Goal: Information Seeking & Learning: Learn about a topic

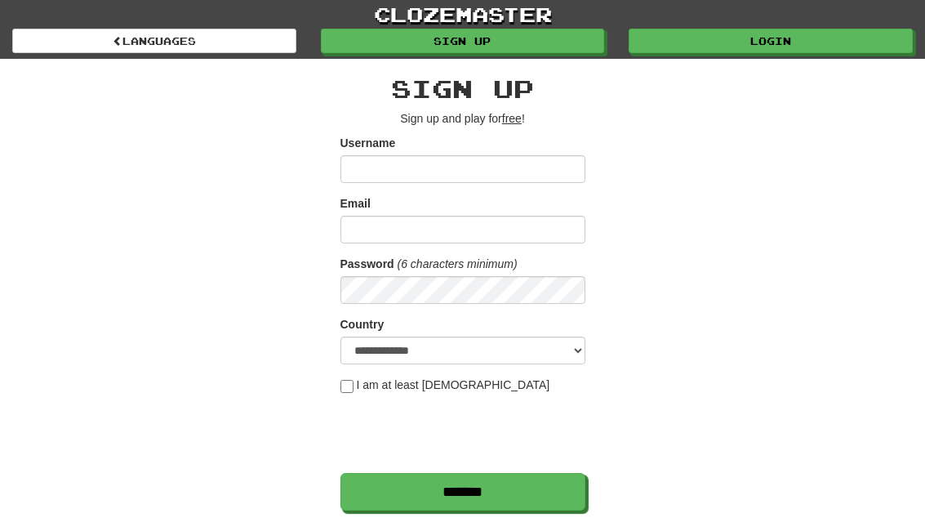
click at [800, 43] on link "Login" at bounding box center [771, 41] width 284 height 24
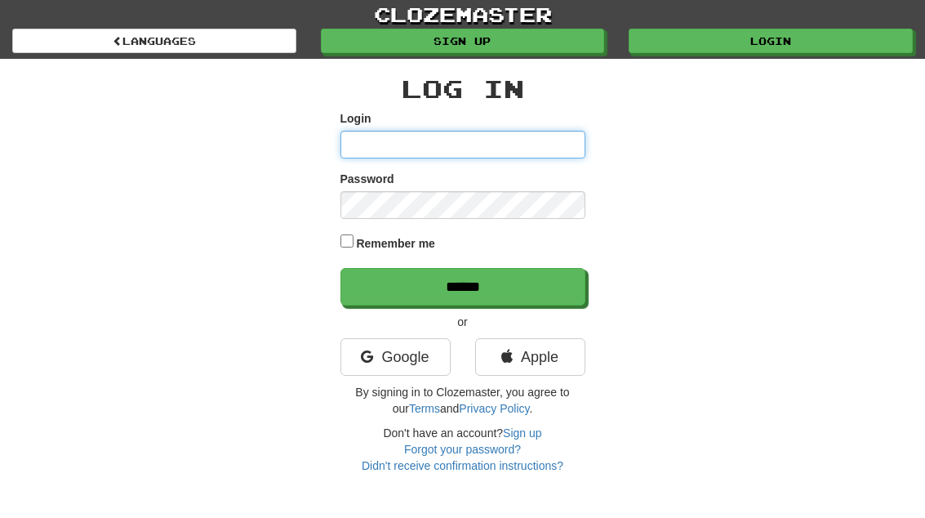
type input "**********"
click at [462, 285] on input "******" at bounding box center [462, 287] width 245 height 38
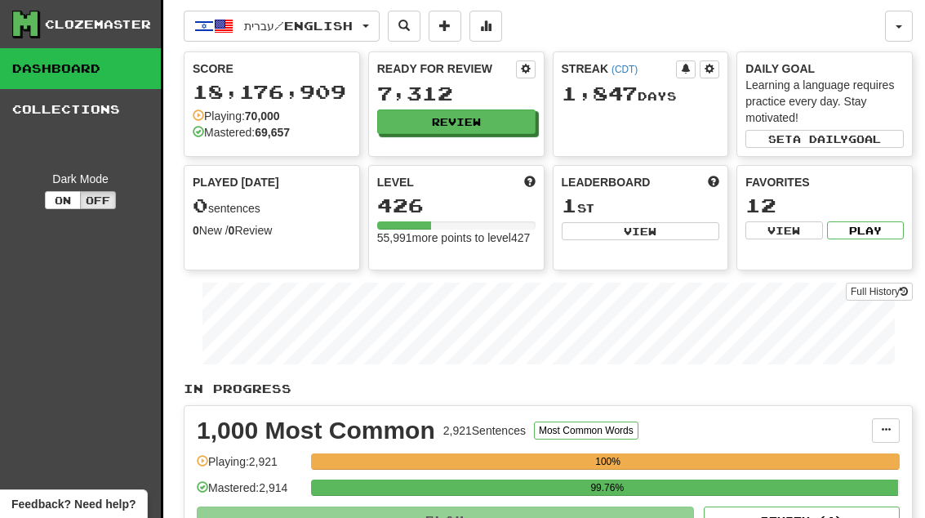
click at [481, 127] on button "Review" at bounding box center [456, 121] width 158 height 24
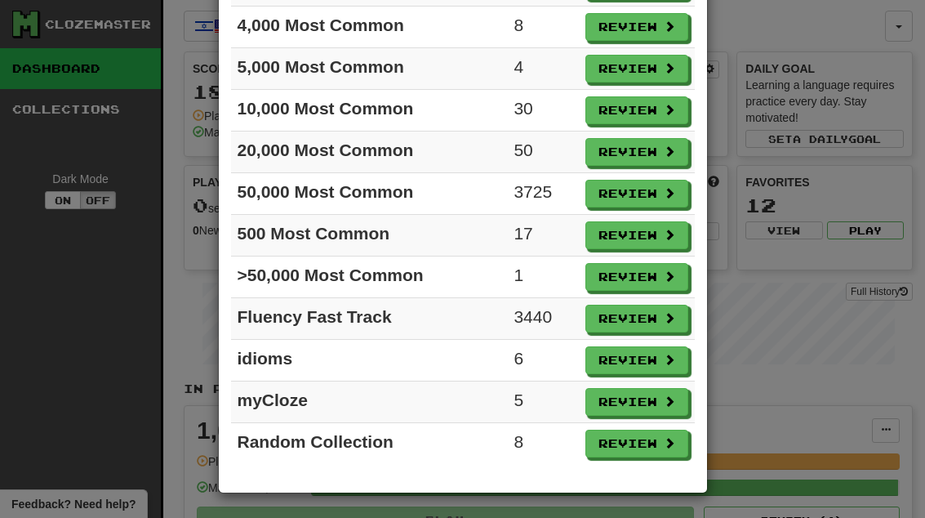
scroll to position [266, 0]
click at [646, 273] on button "Review" at bounding box center [636, 277] width 103 height 28
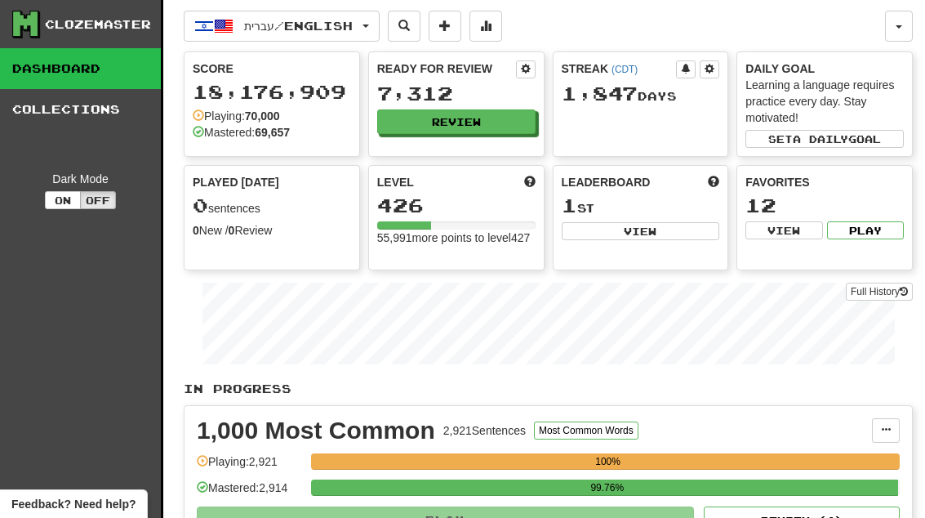
select select "**"
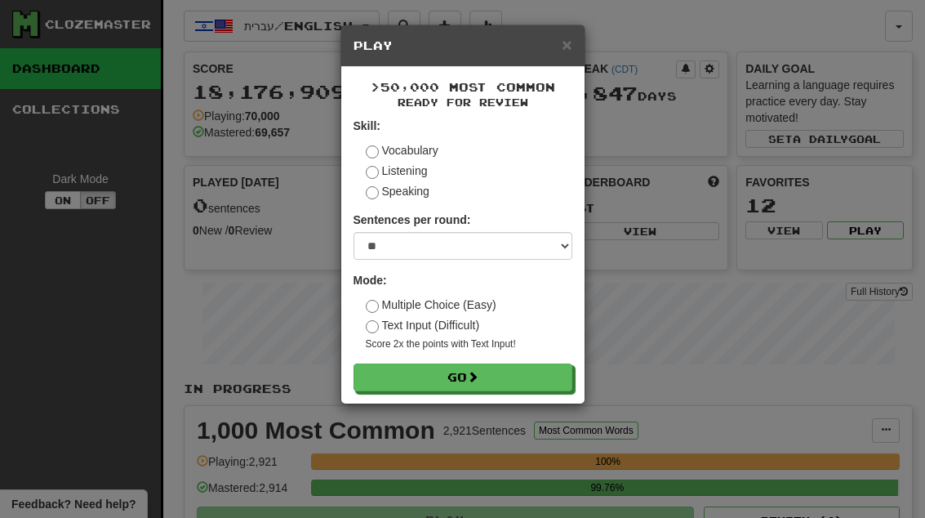
click at [534, 380] on button "Go" at bounding box center [463, 377] width 219 height 28
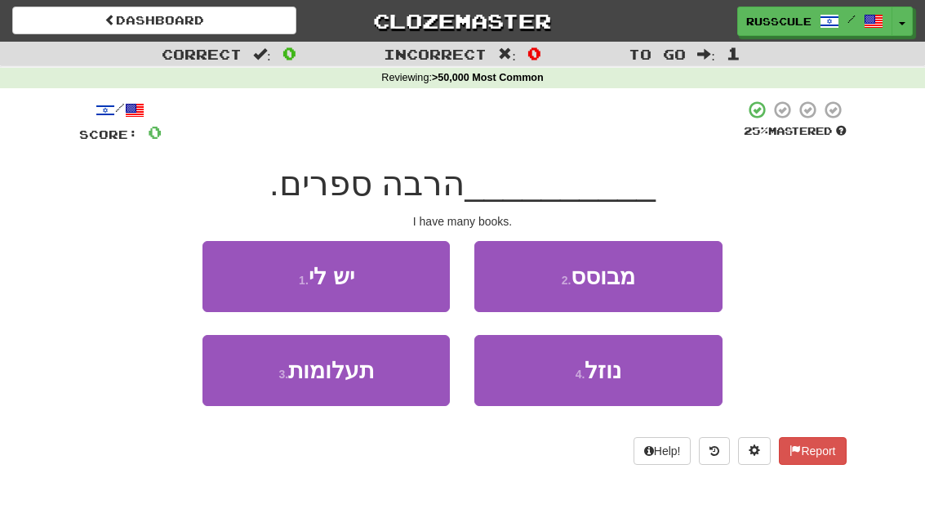
click at [229, 266] on button "1 . יש לי" at bounding box center [325, 276] width 247 height 71
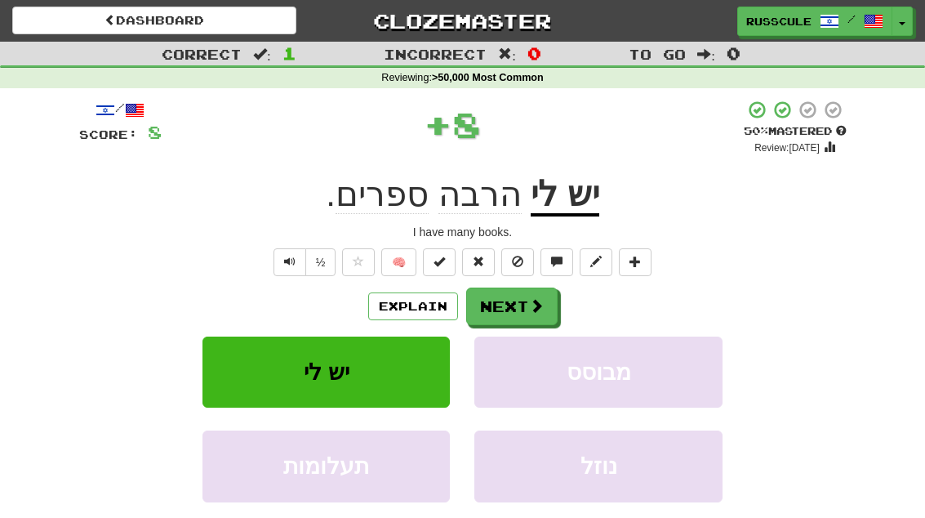
click at [513, 309] on button "Next" at bounding box center [511, 306] width 91 height 38
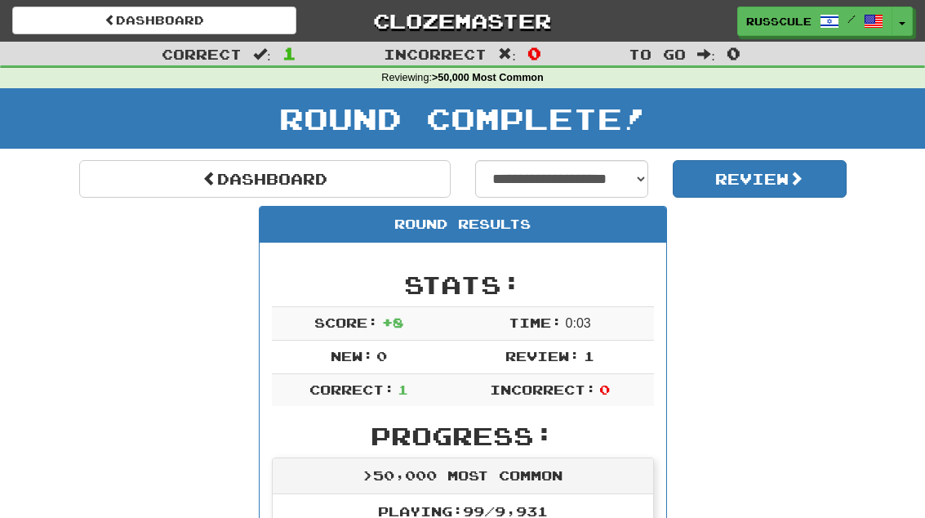
click at [154, 179] on link "Dashboard" at bounding box center [264, 179] width 371 height 38
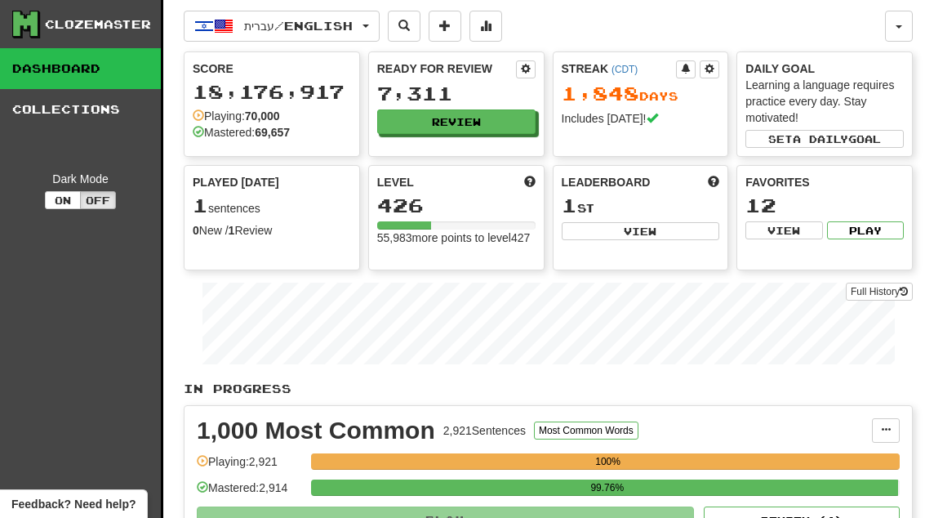
click at [505, 121] on button "Review" at bounding box center [456, 121] width 158 height 24
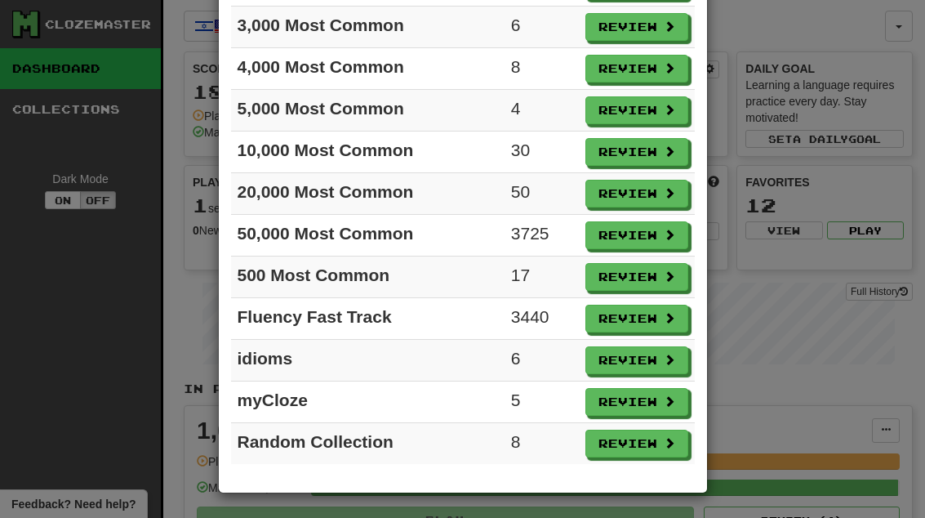
scroll to position [225, 0]
click at [656, 362] on button "Review" at bounding box center [636, 360] width 103 height 28
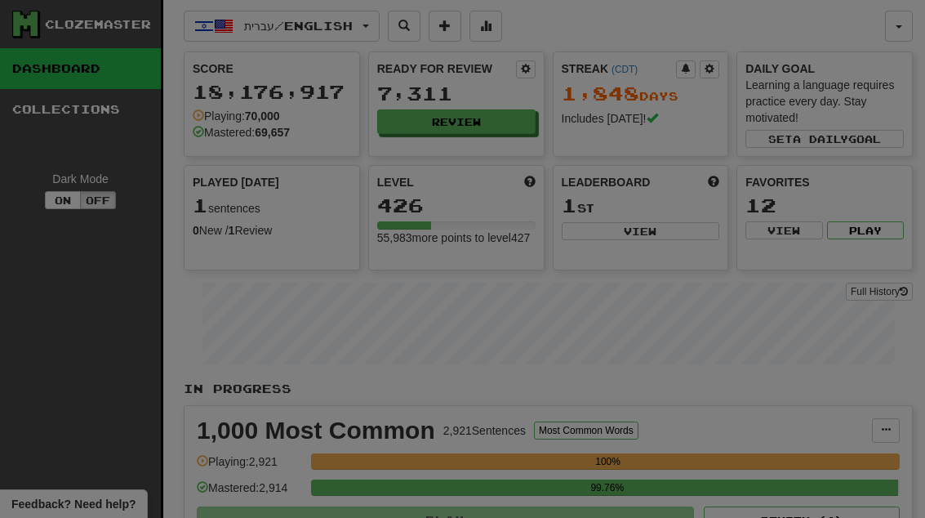
select select "**"
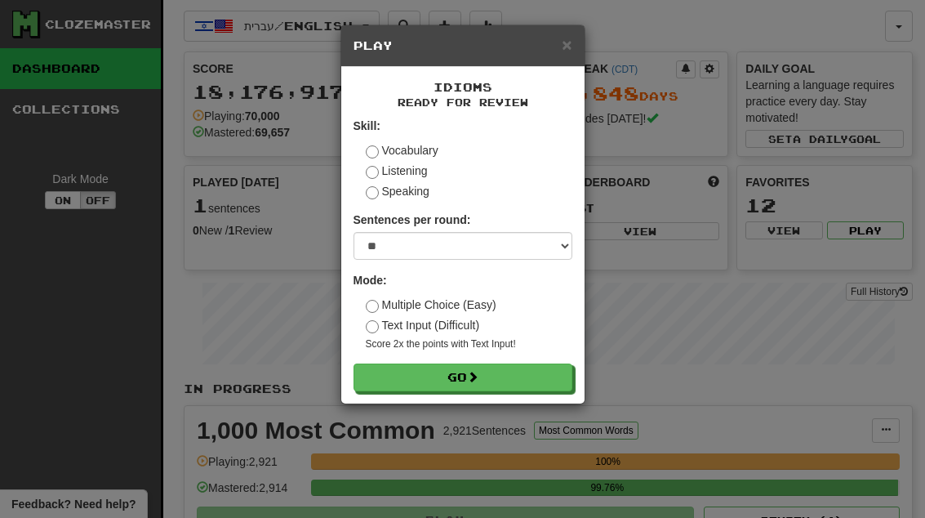
click at [532, 380] on button "Go" at bounding box center [463, 377] width 219 height 28
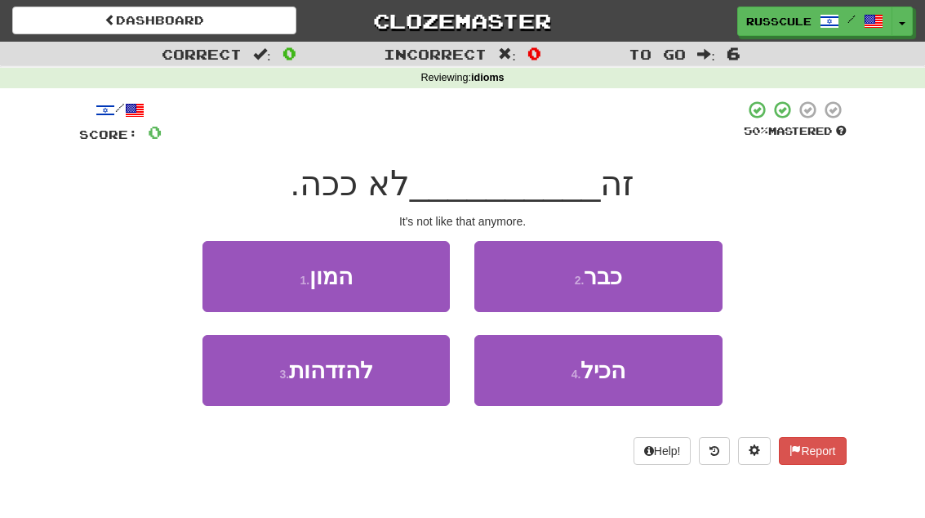
click at [669, 280] on button "2 . כבר" at bounding box center [597, 276] width 247 height 71
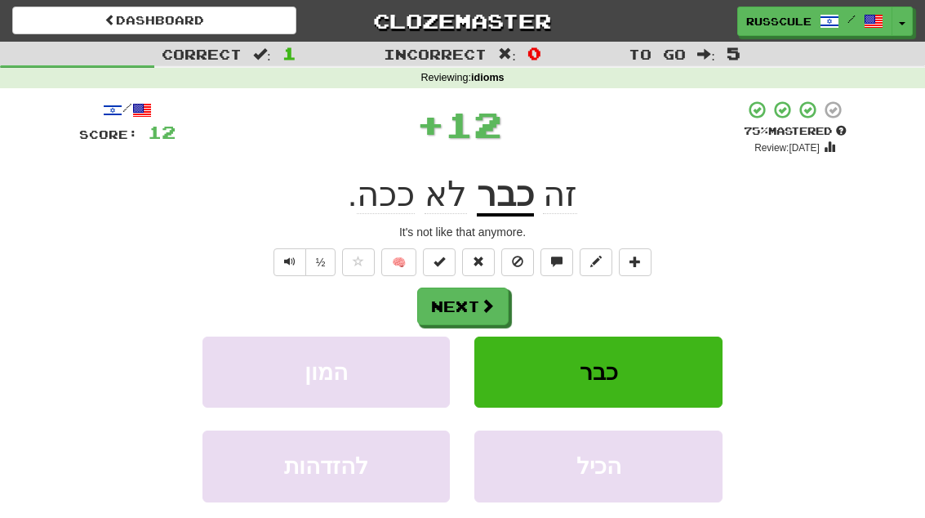
click at [491, 298] on span at bounding box center [487, 305] width 15 height 15
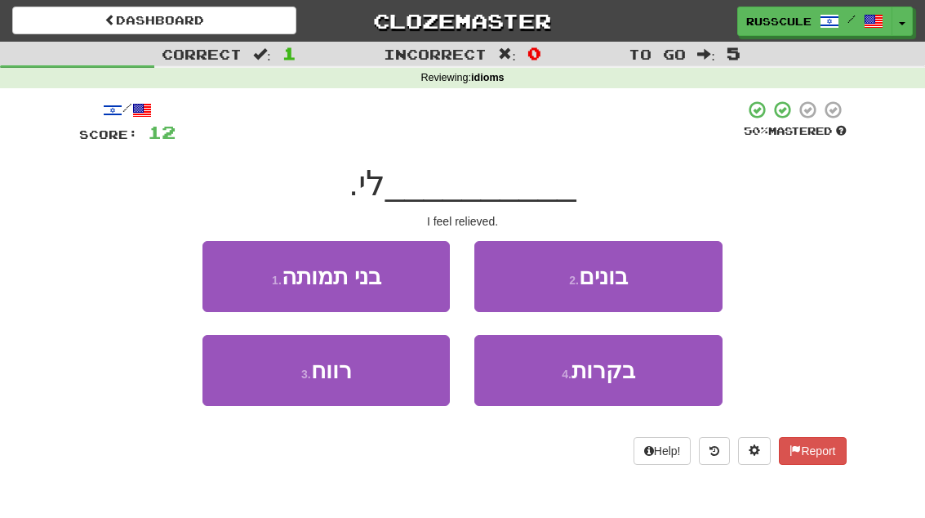
click at [255, 380] on button "3 . רווח" at bounding box center [325, 370] width 247 height 71
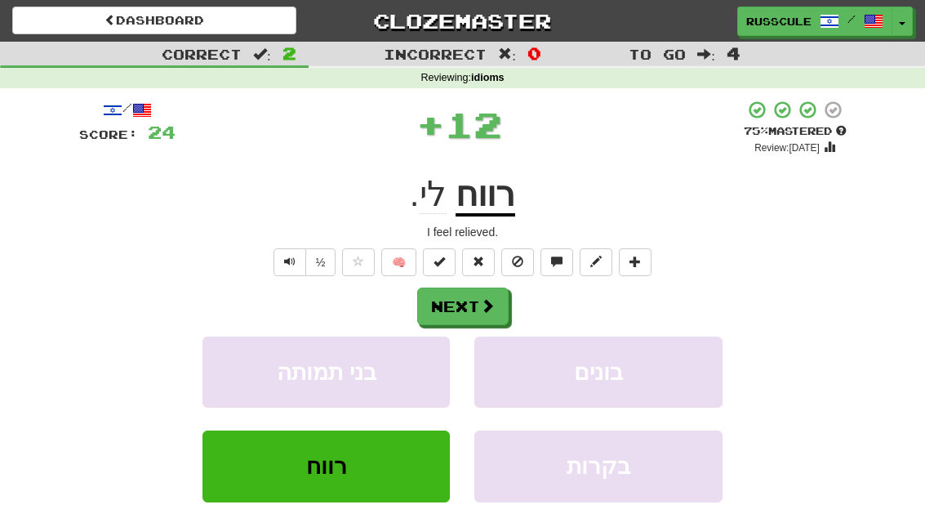
click at [488, 313] on button "Next" at bounding box center [462, 306] width 91 height 38
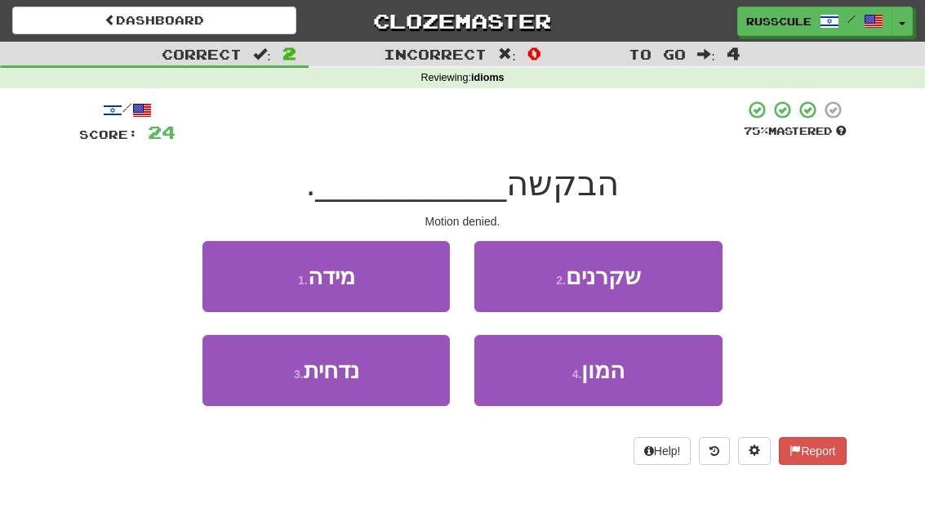
click at [249, 388] on button "3 . נדחית" at bounding box center [325, 370] width 247 height 71
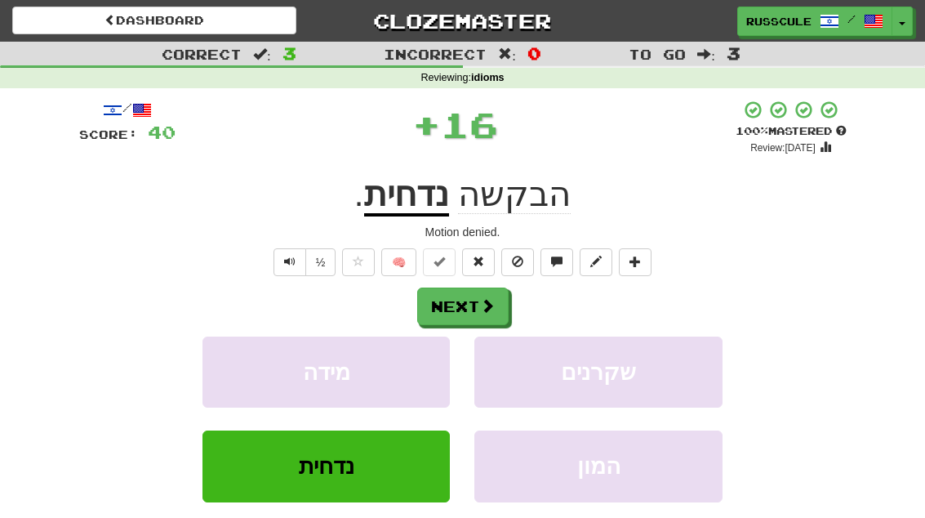
click at [487, 300] on span at bounding box center [487, 305] width 15 height 15
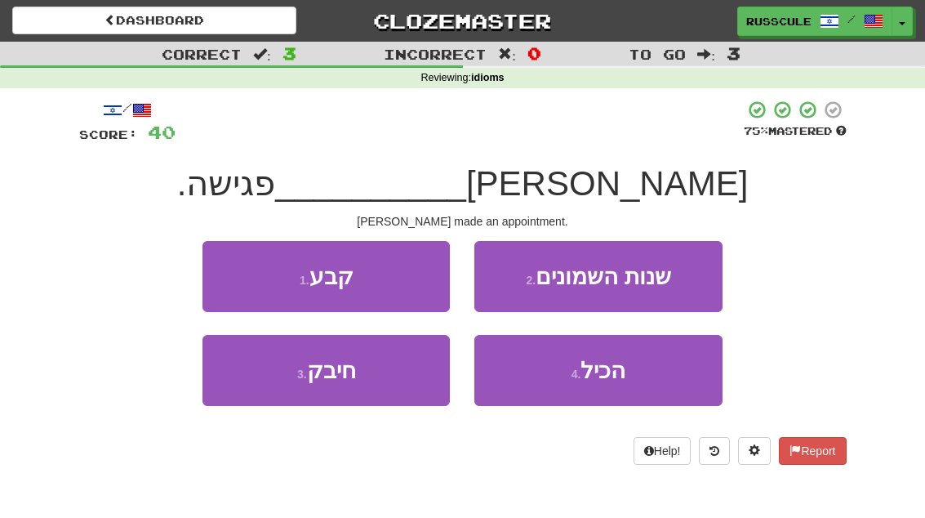
click at [216, 275] on button "1 . קבע" at bounding box center [325, 276] width 247 height 71
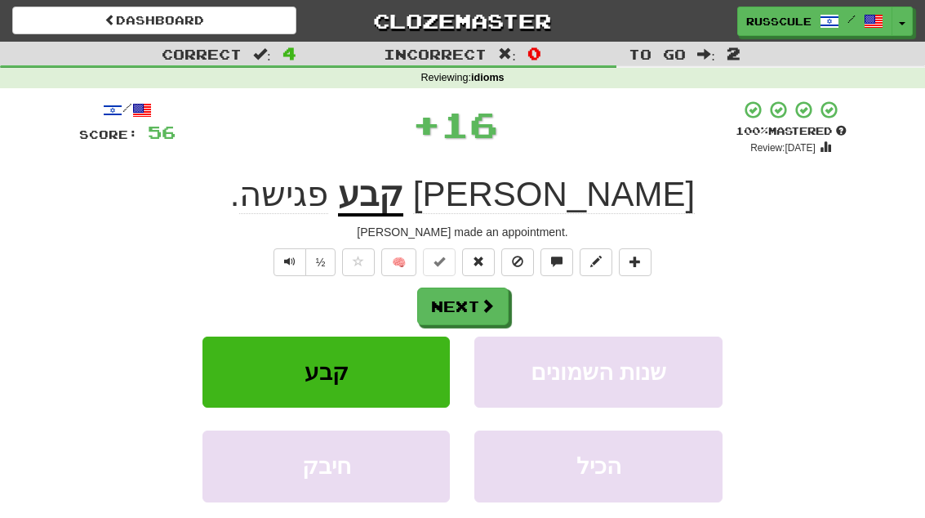
click at [491, 309] on span at bounding box center [487, 305] width 15 height 15
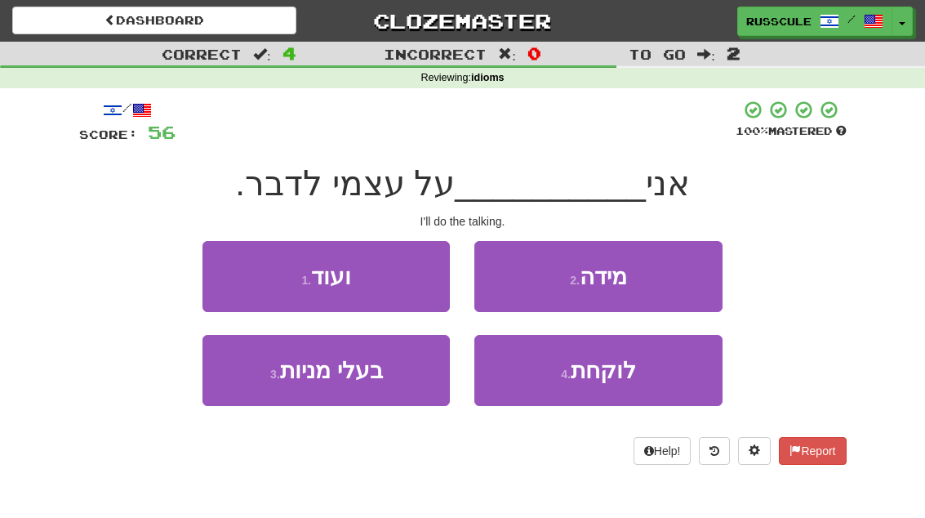
click at [604, 380] on span "לוקחת" at bounding box center [603, 370] width 65 height 25
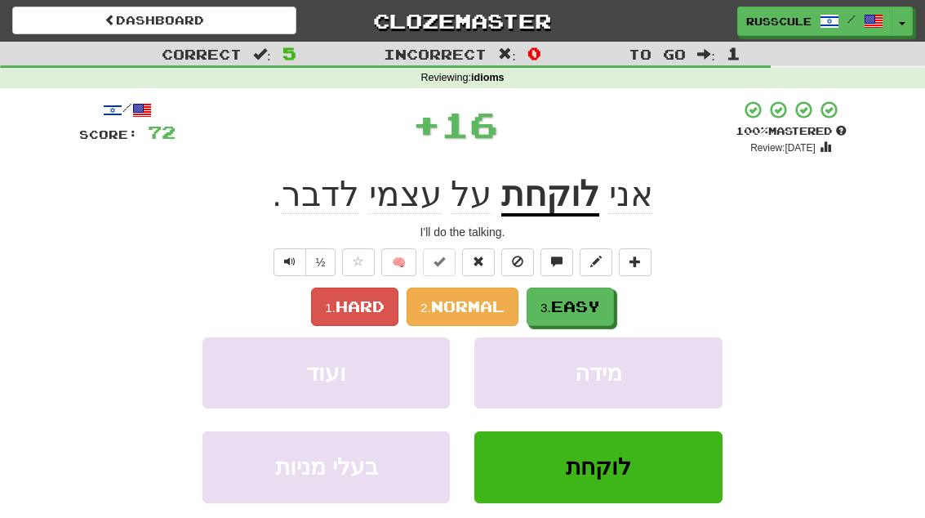
click at [600, 303] on span "Easy" at bounding box center [575, 306] width 49 height 18
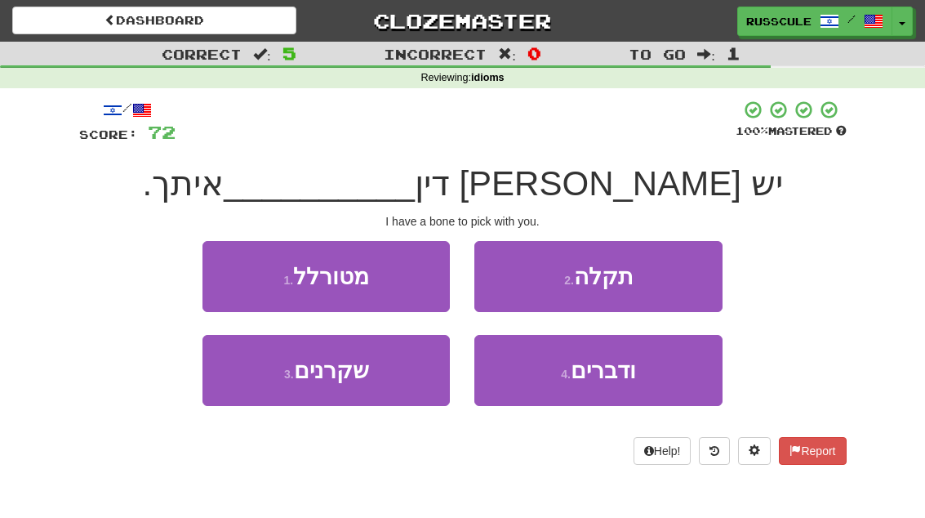
click at [598, 371] on span "ודברים" at bounding box center [603, 370] width 65 height 25
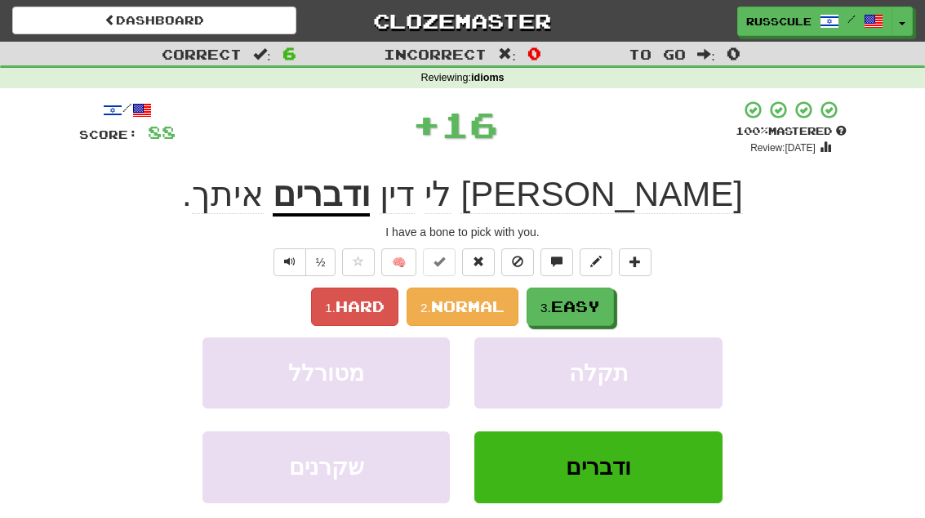
click at [611, 301] on button "3. Easy" at bounding box center [570, 306] width 87 height 38
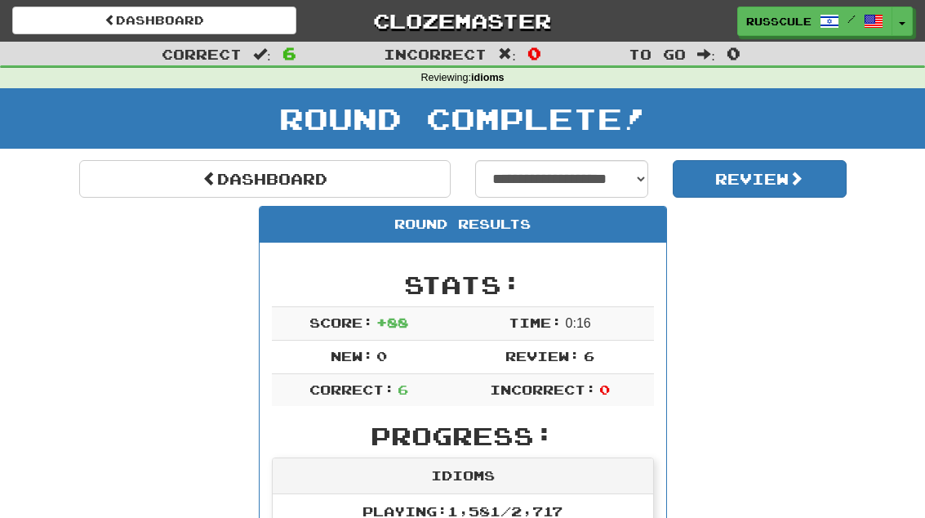
click at [97, 176] on link "Dashboard" at bounding box center [264, 179] width 371 height 38
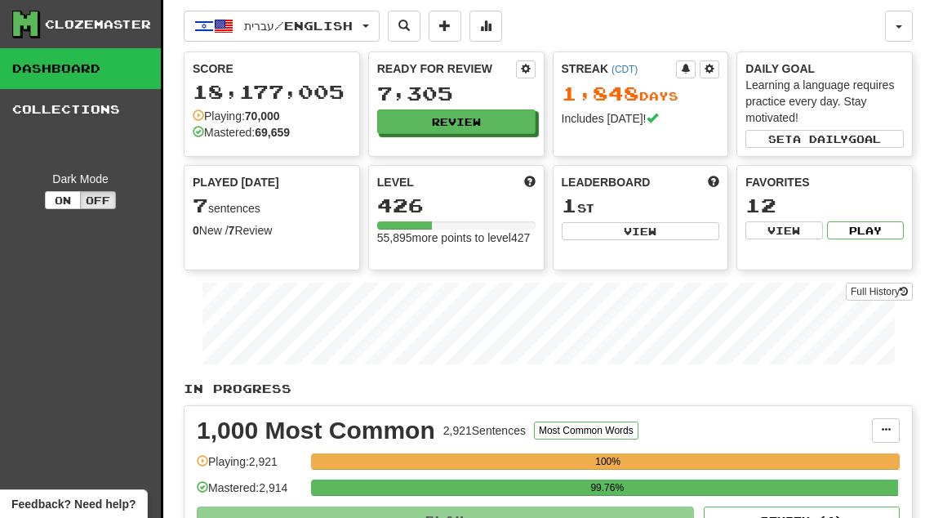
click at [477, 131] on button "Review" at bounding box center [456, 121] width 158 height 24
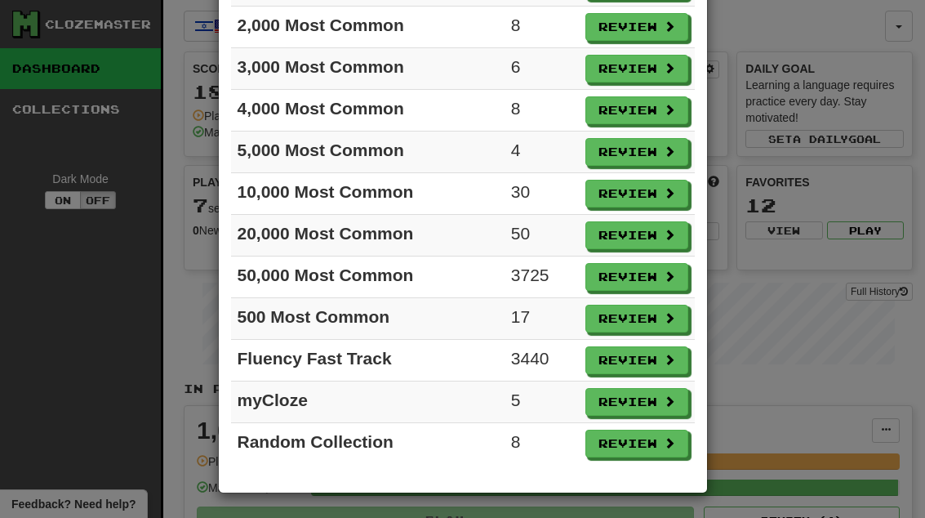
scroll to position [183, 0]
click at [656, 403] on button "Review" at bounding box center [636, 402] width 103 height 28
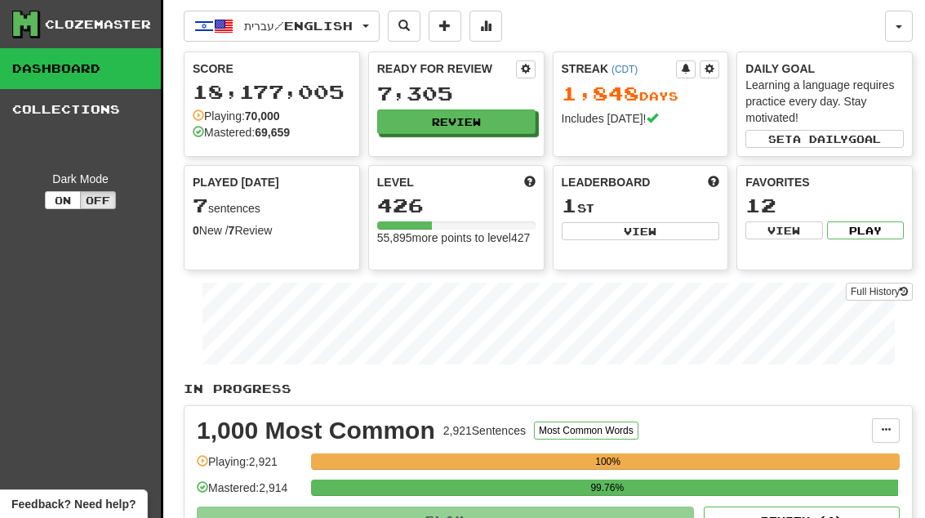
select select "**"
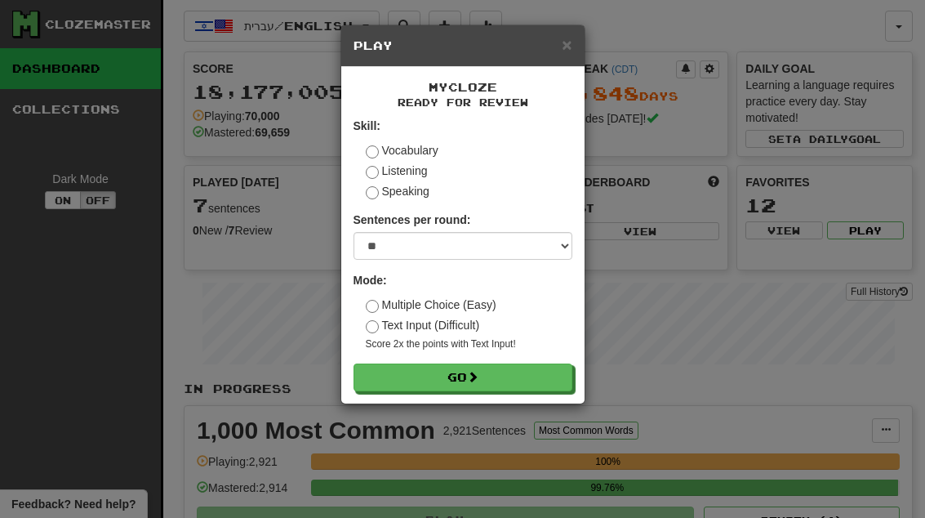
click at [536, 372] on button "Go" at bounding box center [463, 377] width 219 height 28
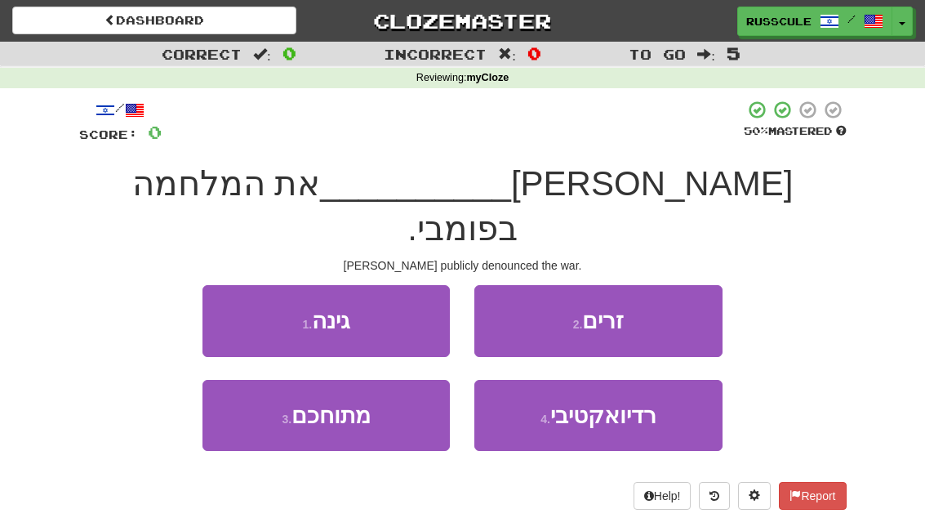
click at [205, 285] on button "1 . [PERSON_NAME]" at bounding box center [325, 320] width 247 height 71
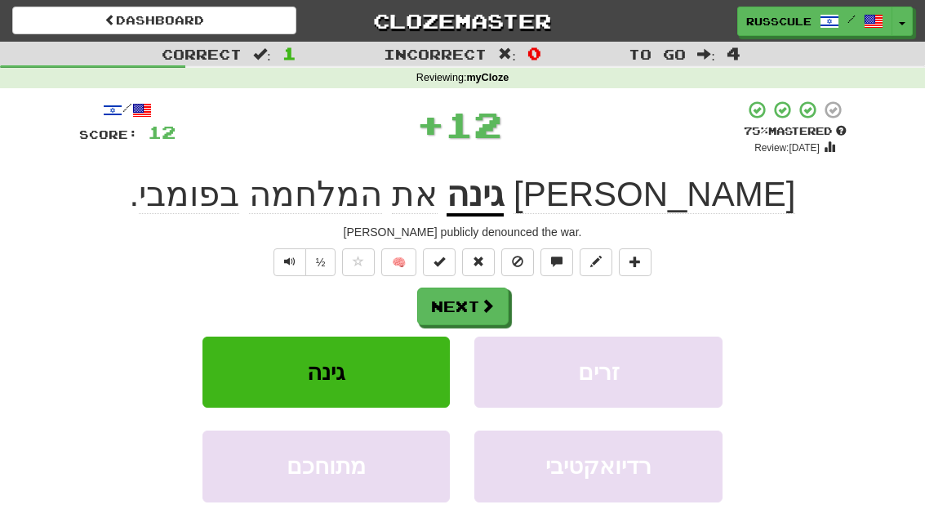
click at [477, 309] on button "Next" at bounding box center [462, 306] width 91 height 38
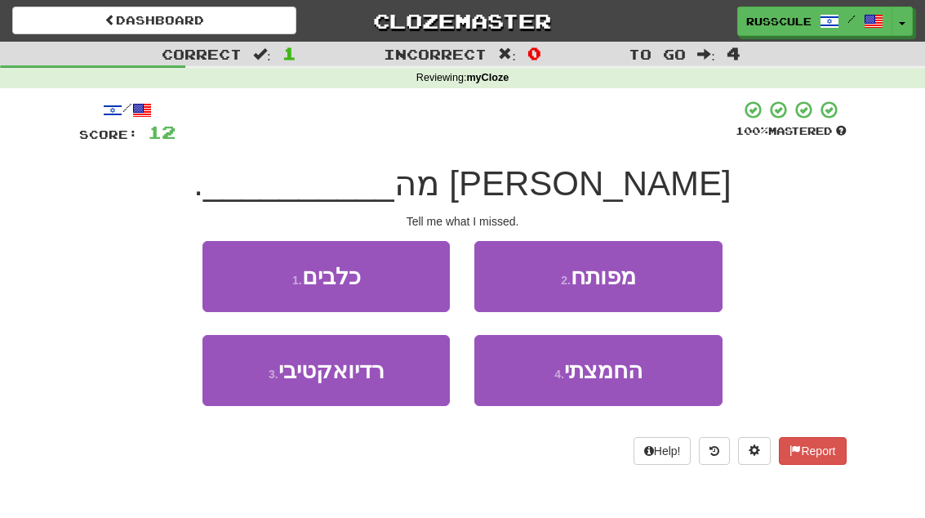
click at [595, 380] on span "החמצתי" at bounding box center [603, 370] width 78 height 25
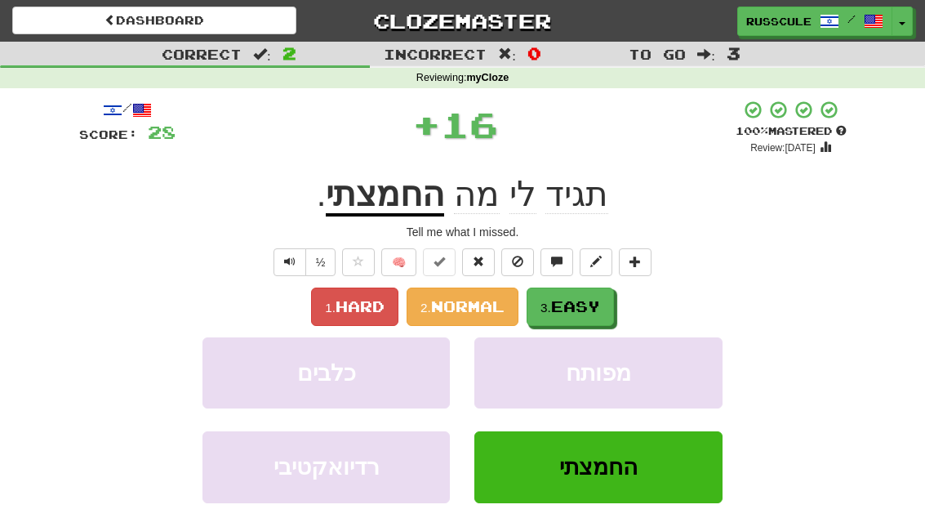
click at [572, 306] on span "Easy" at bounding box center [575, 306] width 49 height 18
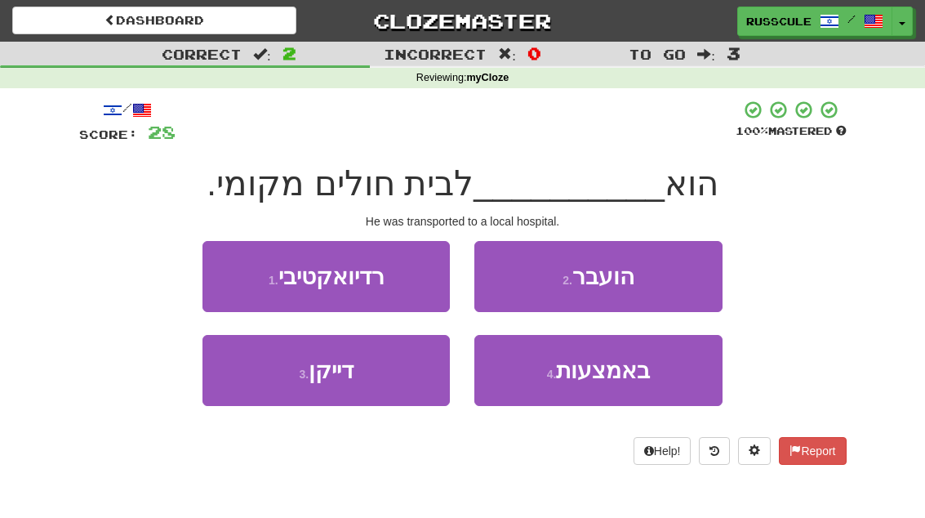
click at [656, 287] on button "2 . הועבר" at bounding box center [597, 276] width 247 height 71
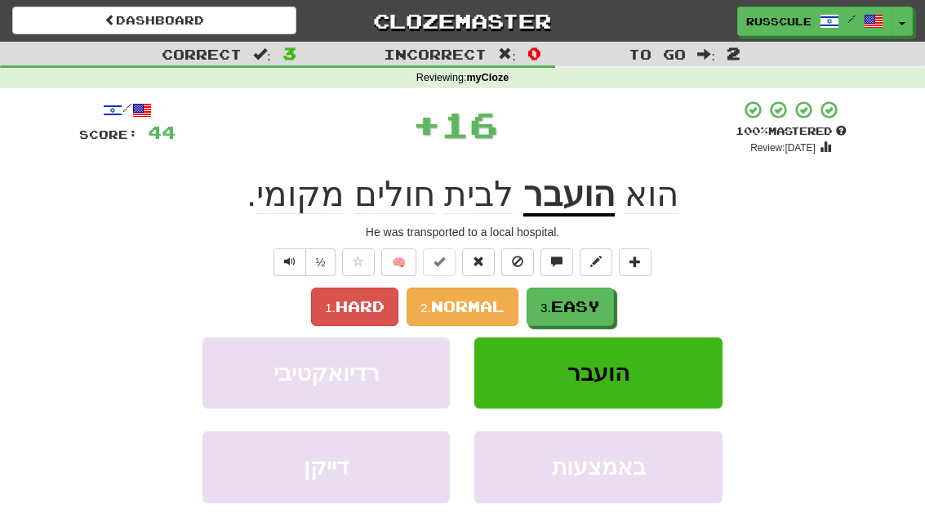
click at [614, 309] on button "3. Easy" at bounding box center [570, 306] width 87 height 38
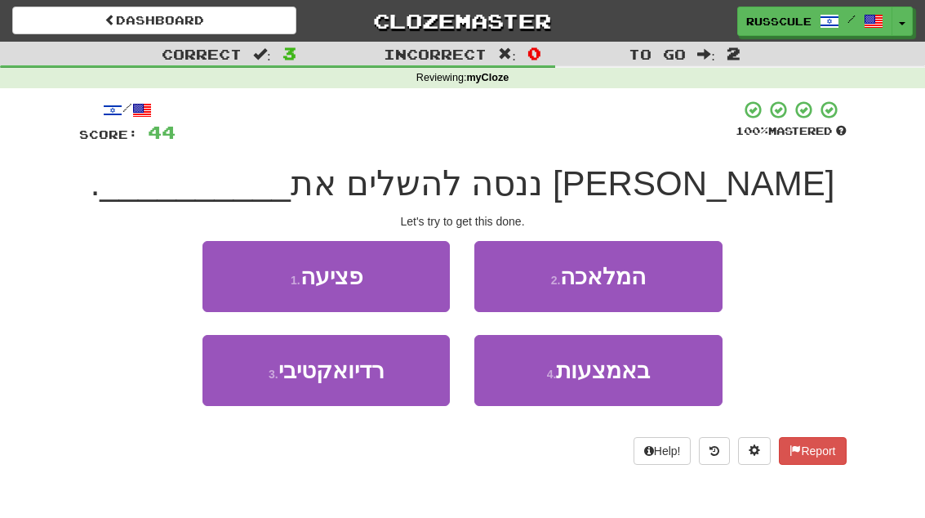
click at [652, 282] on button "2 . המלאכה" at bounding box center [597, 276] width 247 height 71
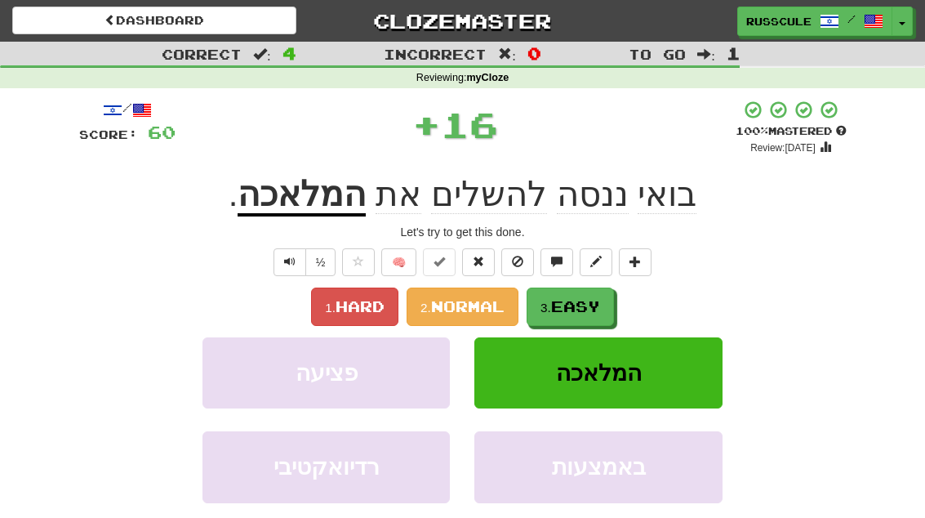
click at [608, 314] on button "3. Easy" at bounding box center [570, 306] width 87 height 38
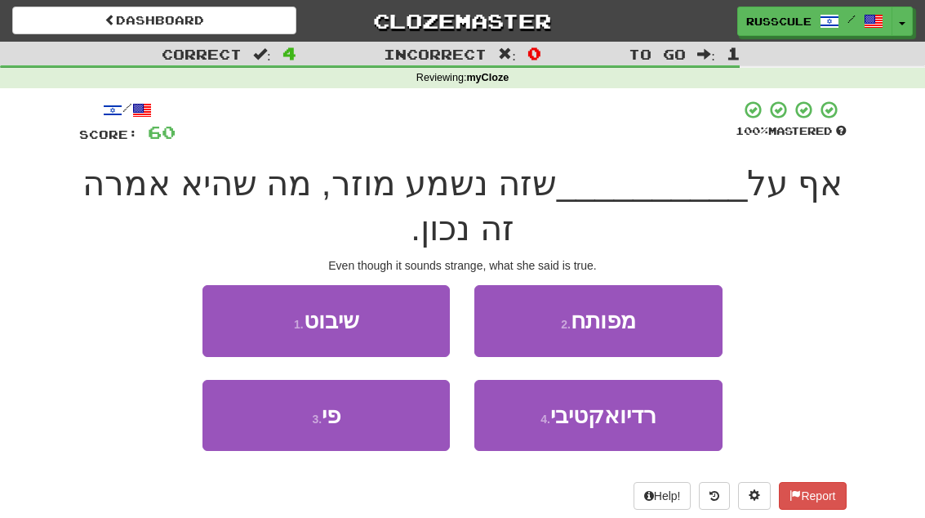
click at [251, 418] on button "3 . פי" at bounding box center [325, 415] width 247 height 71
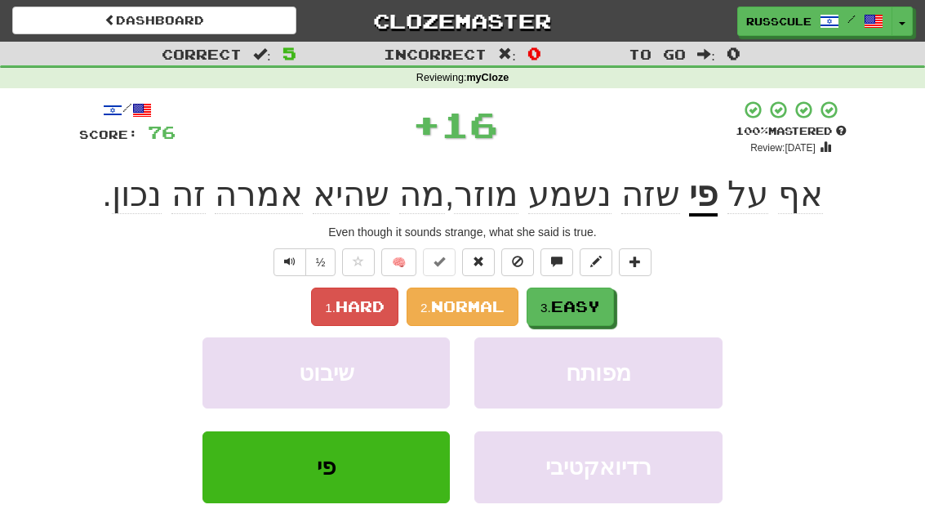
click at [563, 312] on span "Easy" at bounding box center [575, 306] width 49 height 18
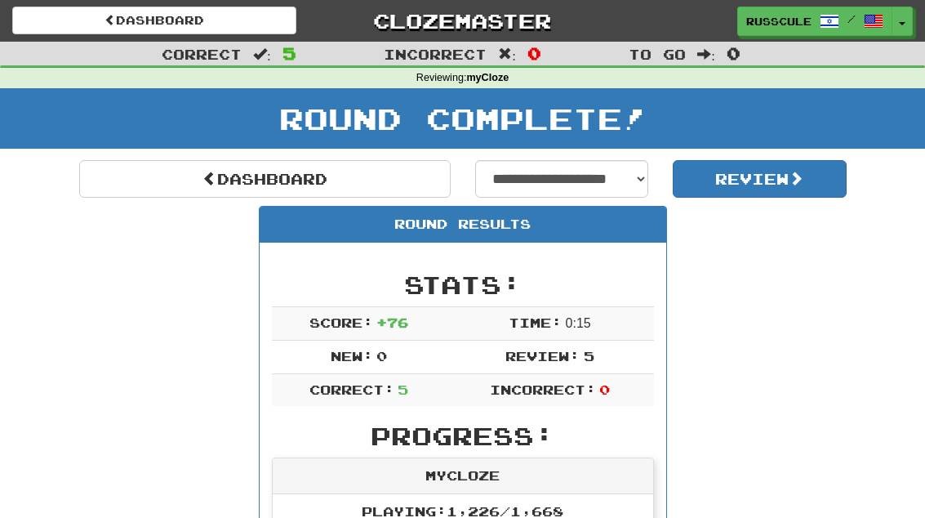
click at [102, 183] on link "Dashboard" at bounding box center [264, 179] width 371 height 38
